Goal: Entertainment & Leisure: Consume media (video, audio)

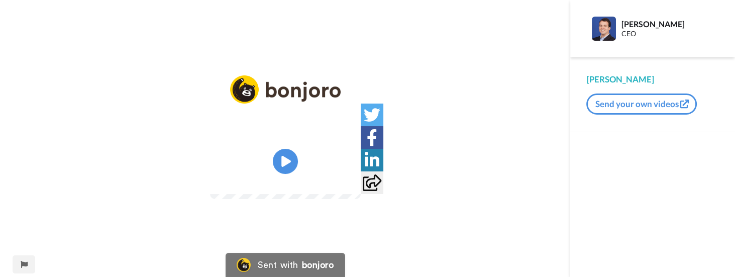
click at [308, 160] on video at bounding box center [285, 161] width 151 height 75
click at [185, 215] on div "Play/Pause 10:35 / 10:35" at bounding box center [285, 144] width 570 height 139
click at [210, 194] on div "10:35 / 10:35" at bounding box center [285, 183] width 151 height 21
click at [315, 162] on video at bounding box center [285, 161] width 151 height 75
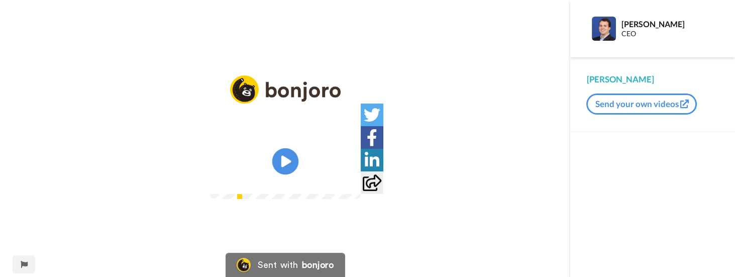
click at [293, 150] on icon at bounding box center [285, 161] width 27 height 27
click at [283, 138] on icon "Play/Pause" at bounding box center [285, 162] width 27 height 48
click at [287, 148] on icon at bounding box center [285, 161] width 27 height 27
